Goal: Task Accomplishment & Management: Use online tool/utility

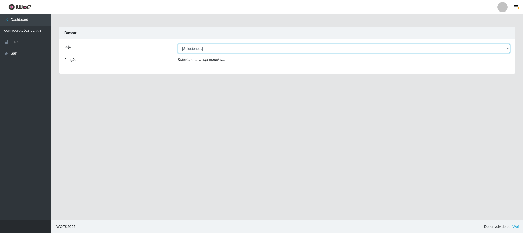
click at [509, 48] on select "[Selecione...] Iskisita Atakado - Centro de Distribuição" at bounding box center [344, 48] width 332 height 9
select select "425"
click at [178, 44] on select "[Selecione...] Iskisita Atakado - Centro de Distribuição" at bounding box center [344, 48] width 332 height 9
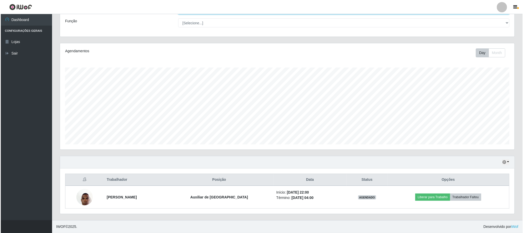
scroll to position [40, 0]
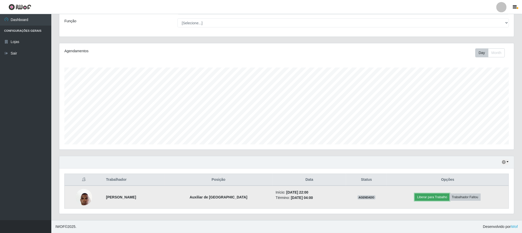
click at [439, 195] on button "Liberar para Trabalho" at bounding box center [432, 197] width 35 height 7
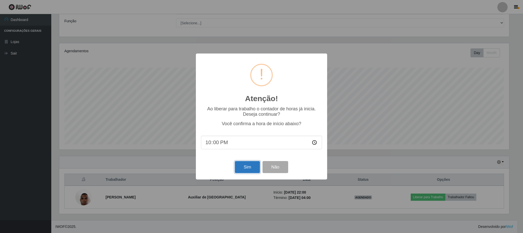
click at [252, 167] on button "Sim" at bounding box center [247, 167] width 25 height 12
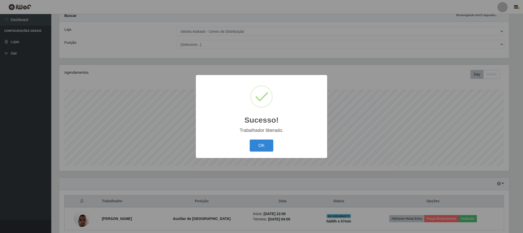
click at [250, 140] on button "OK" at bounding box center [262, 146] width 24 height 12
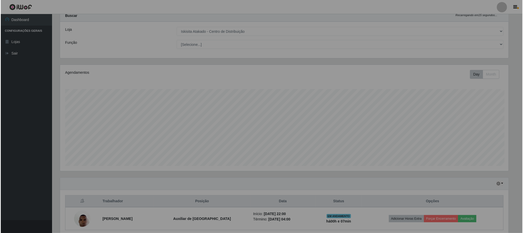
scroll to position [107, 454]
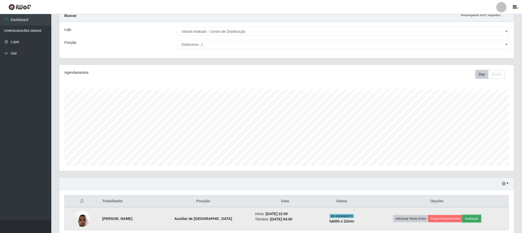
click at [477, 222] on button "Avaliação" at bounding box center [472, 218] width 18 height 7
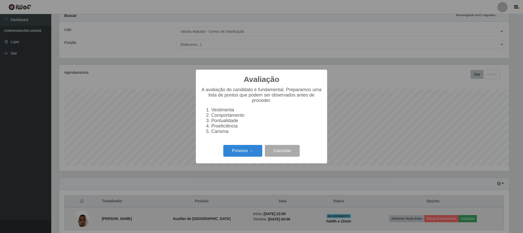
scroll to position [107, 450]
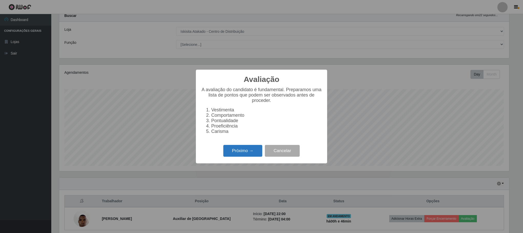
click at [248, 154] on button "Próximo →" at bounding box center [242, 151] width 39 height 12
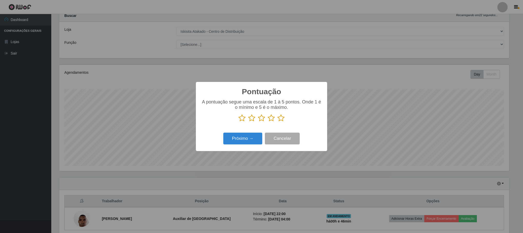
scroll to position [256398, 256055]
click at [281, 120] on icon at bounding box center [281, 118] width 7 height 8
click at [278, 122] on input "radio" at bounding box center [278, 122] width 0 height 0
click at [243, 142] on button "Próximo →" at bounding box center [242, 139] width 39 height 12
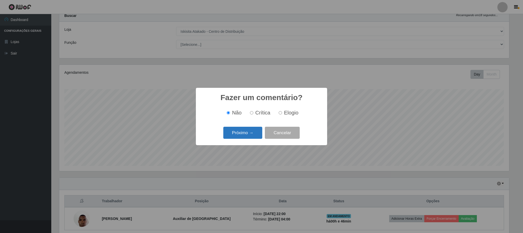
click at [253, 135] on button "Próximo →" at bounding box center [242, 133] width 39 height 12
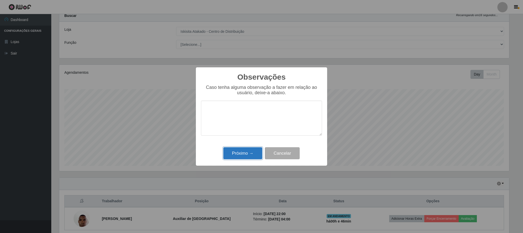
click at [247, 157] on button "Próximo →" at bounding box center [242, 153] width 39 height 12
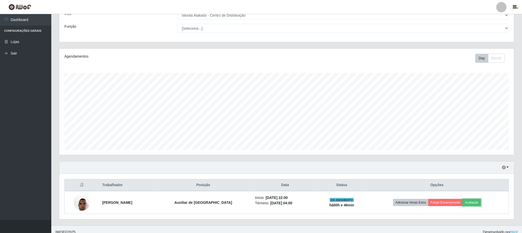
scroll to position [40, 0]
